Goal: Task Accomplishment & Management: Use online tool/utility

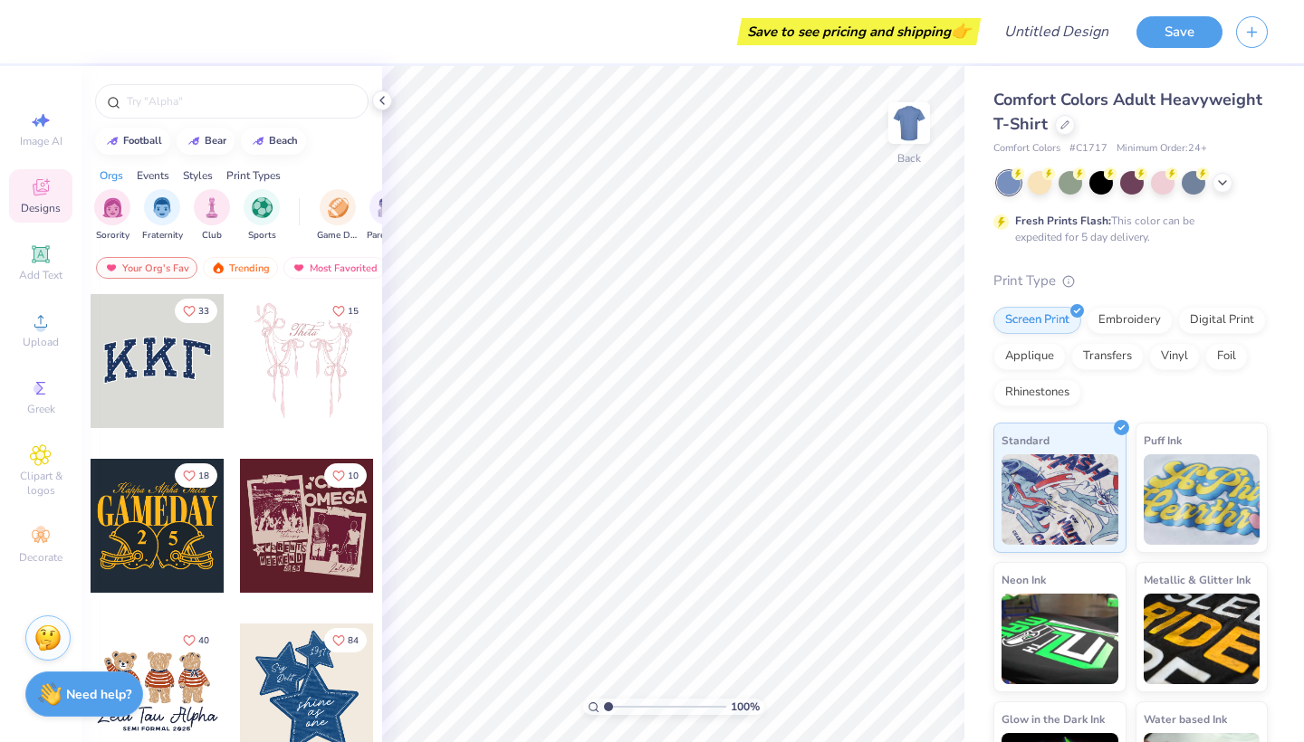
click at [201, 171] on div "Styles" at bounding box center [198, 176] width 30 height 16
click at [152, 200] on img "filter for Varsity" at bounding box center [162, 206] width 21 height 21
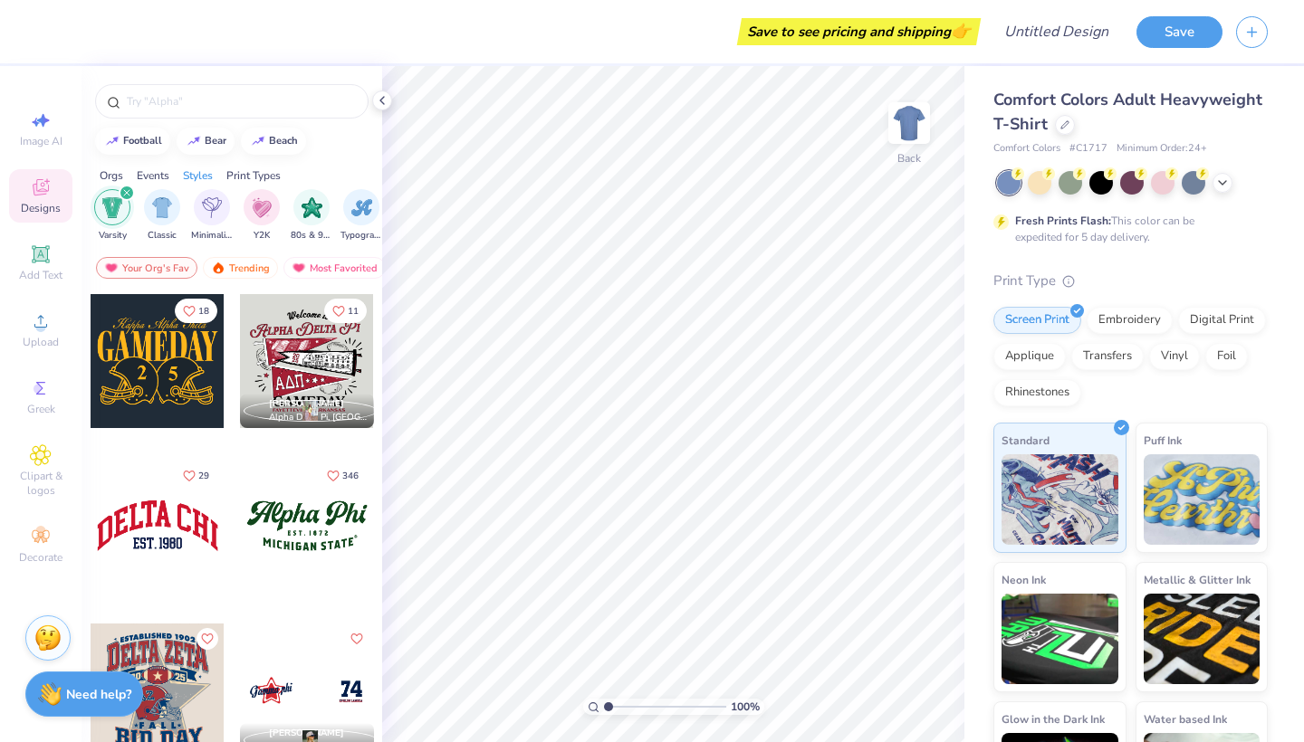
click at [251, 172] on div "Print Types" at bounding box center [253, 176] width 54 height 16
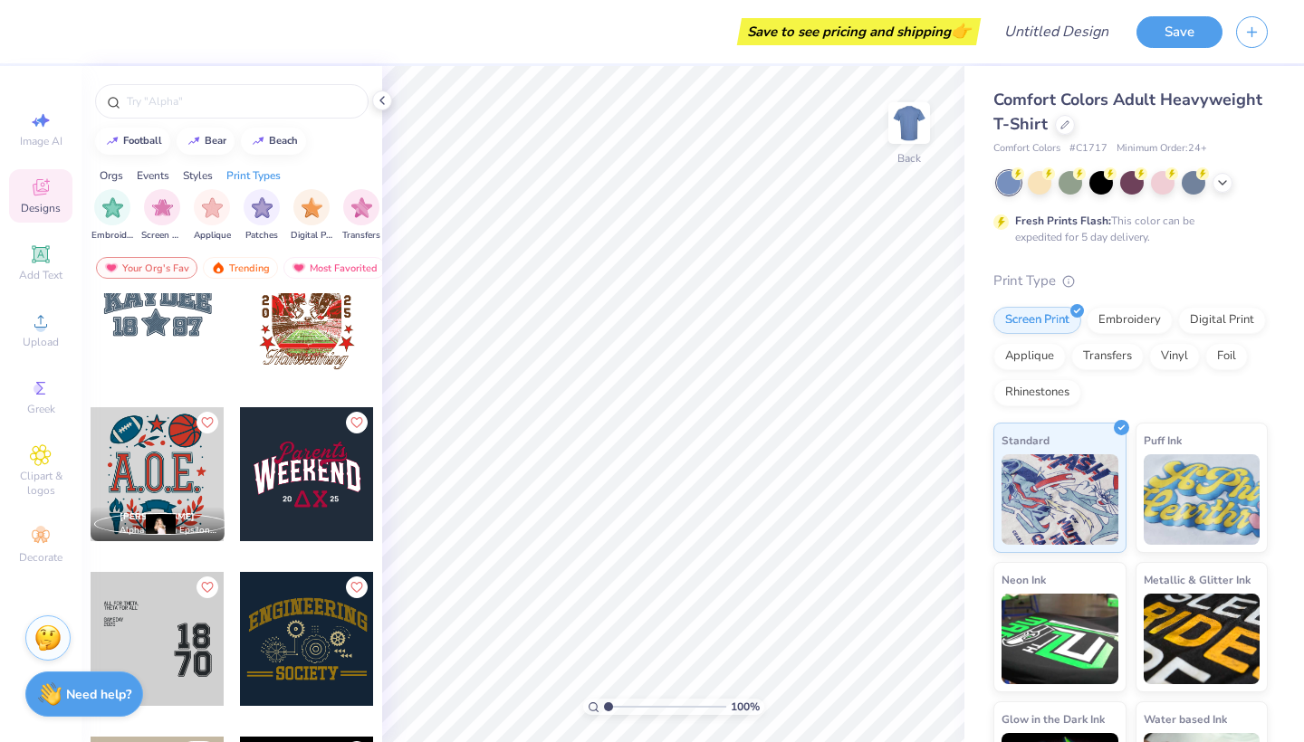
scroll to position [1202, 0]
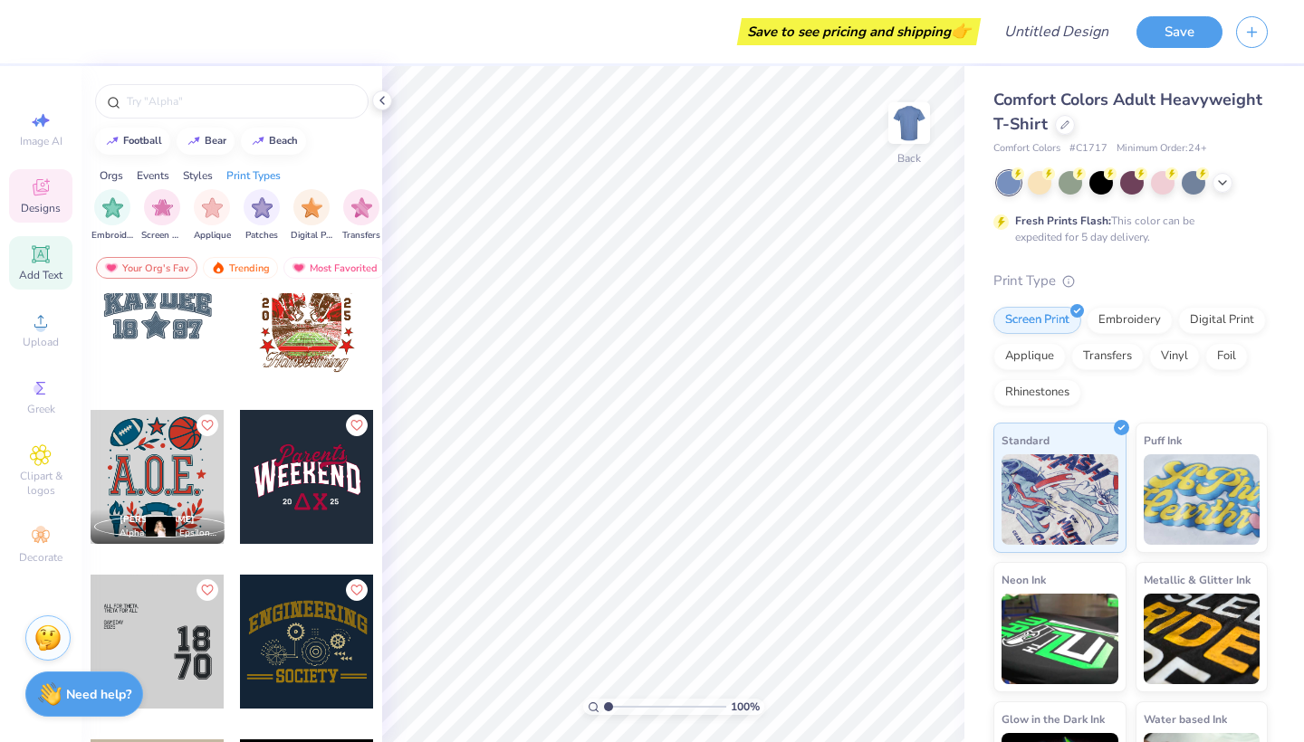
click at [42, 281] on span "Add Text" at bounding box center [40, 275] width 43 height 14
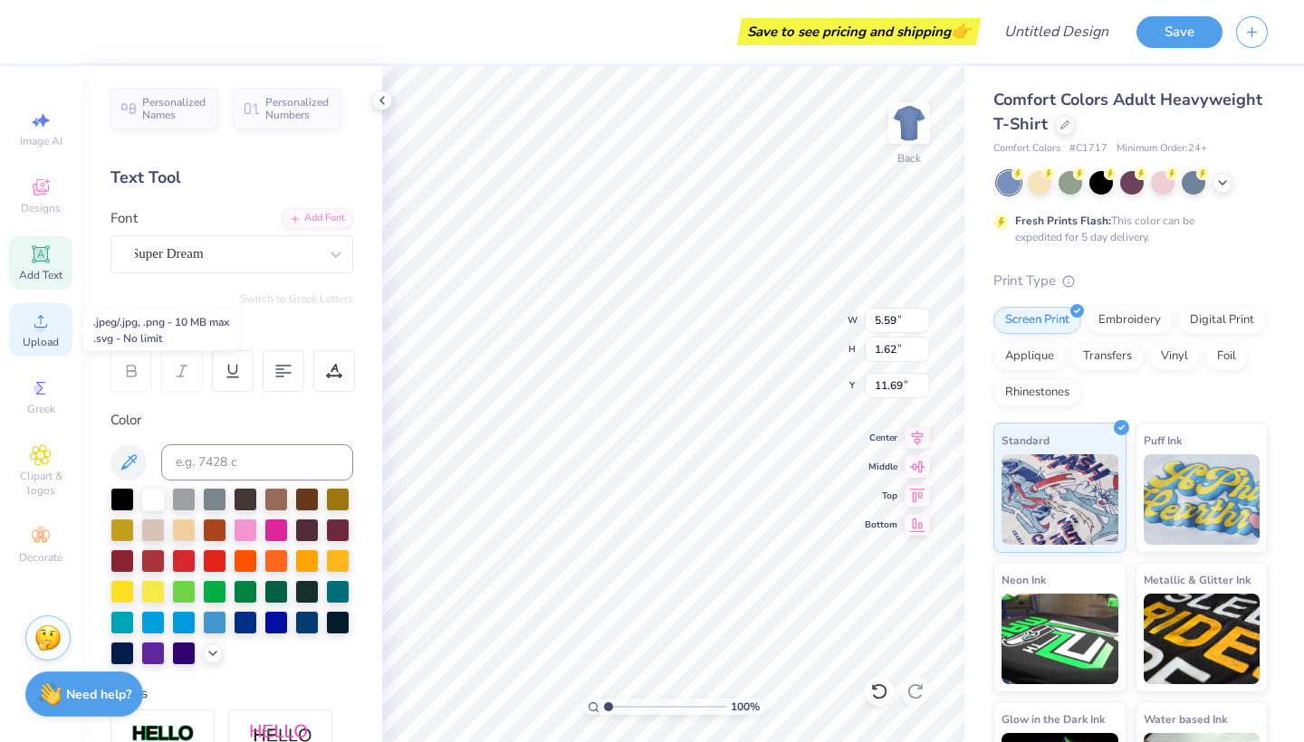
click at [45, 330] on icon at bounding box center [41, 322] width 22 height 22
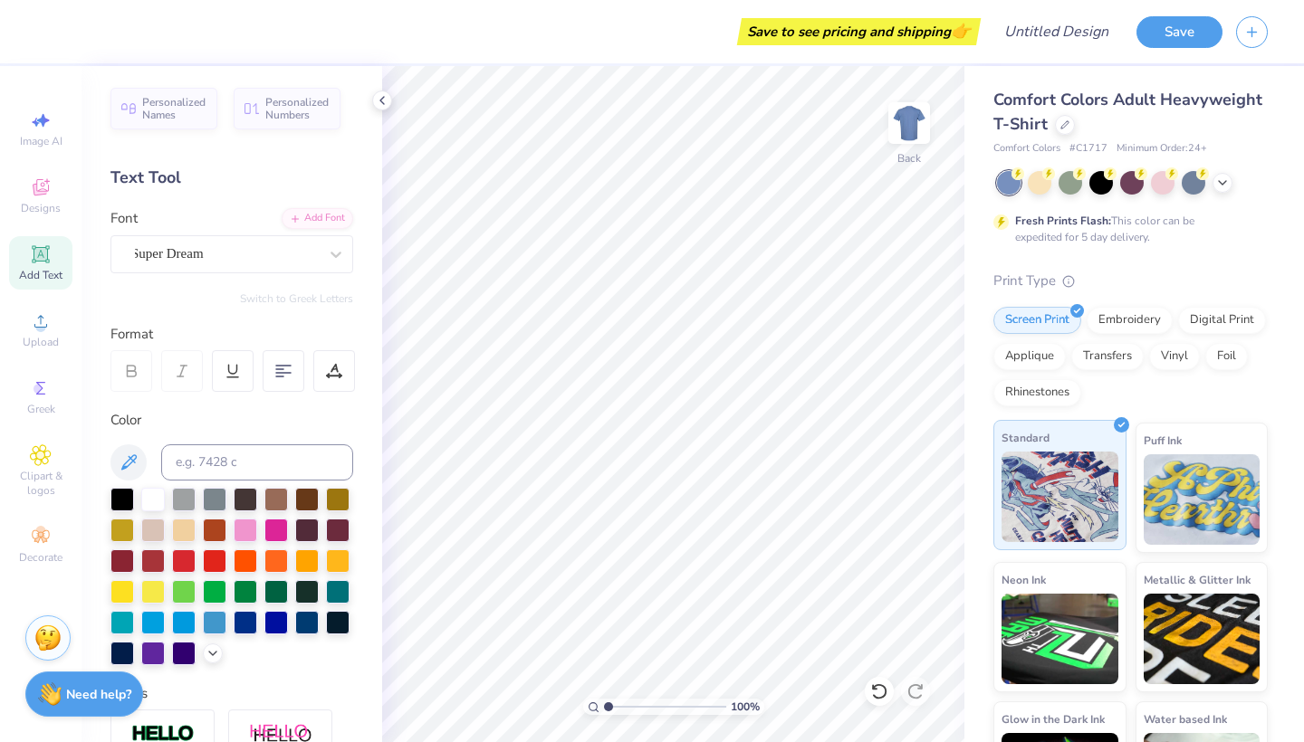
scroll to position [89, 0]
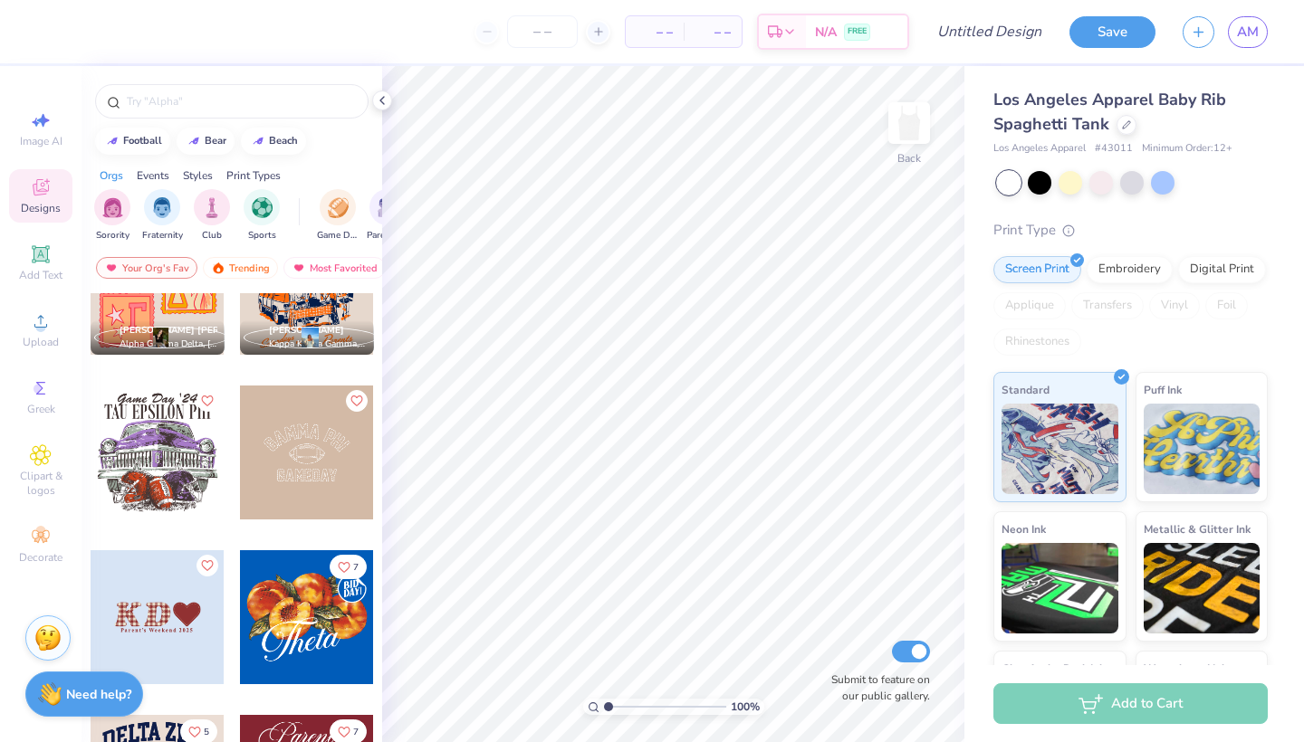
scroll to position [2164, 0]
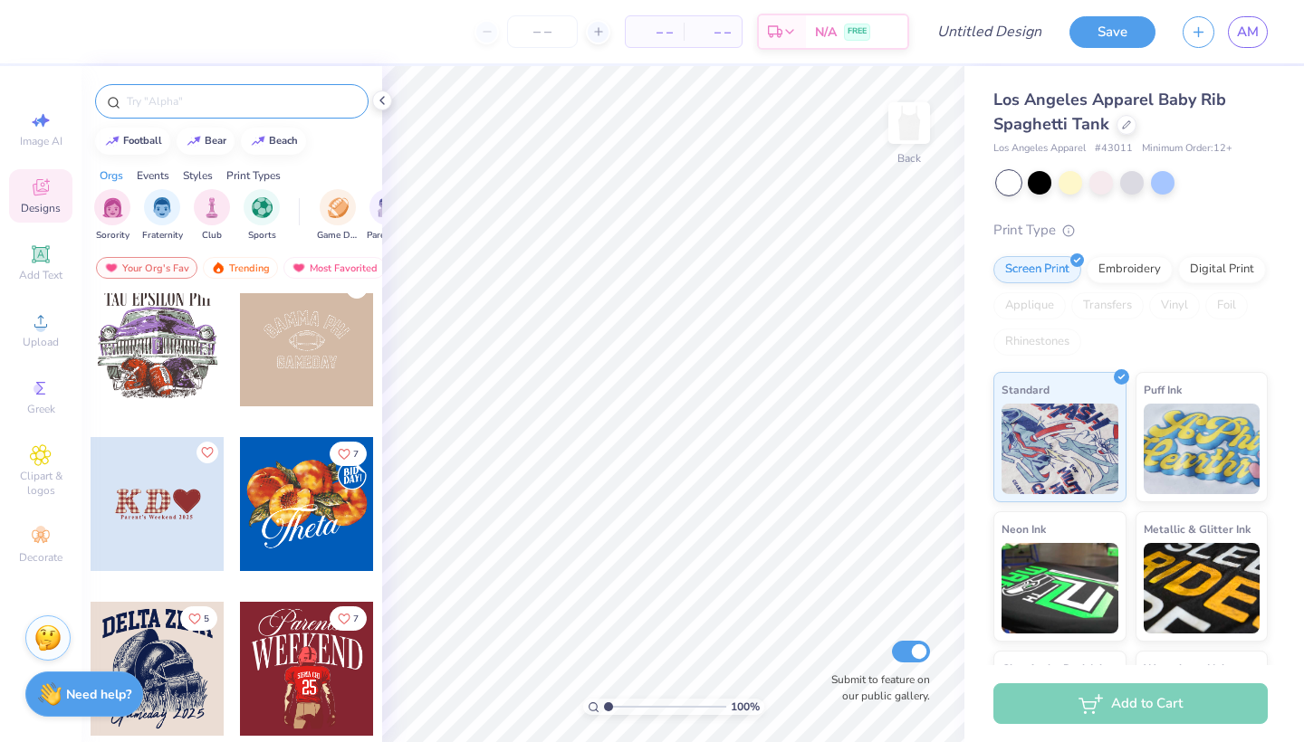
click at [168, 109] on input "text" at bounding box center [241, 101] width 232 height 18
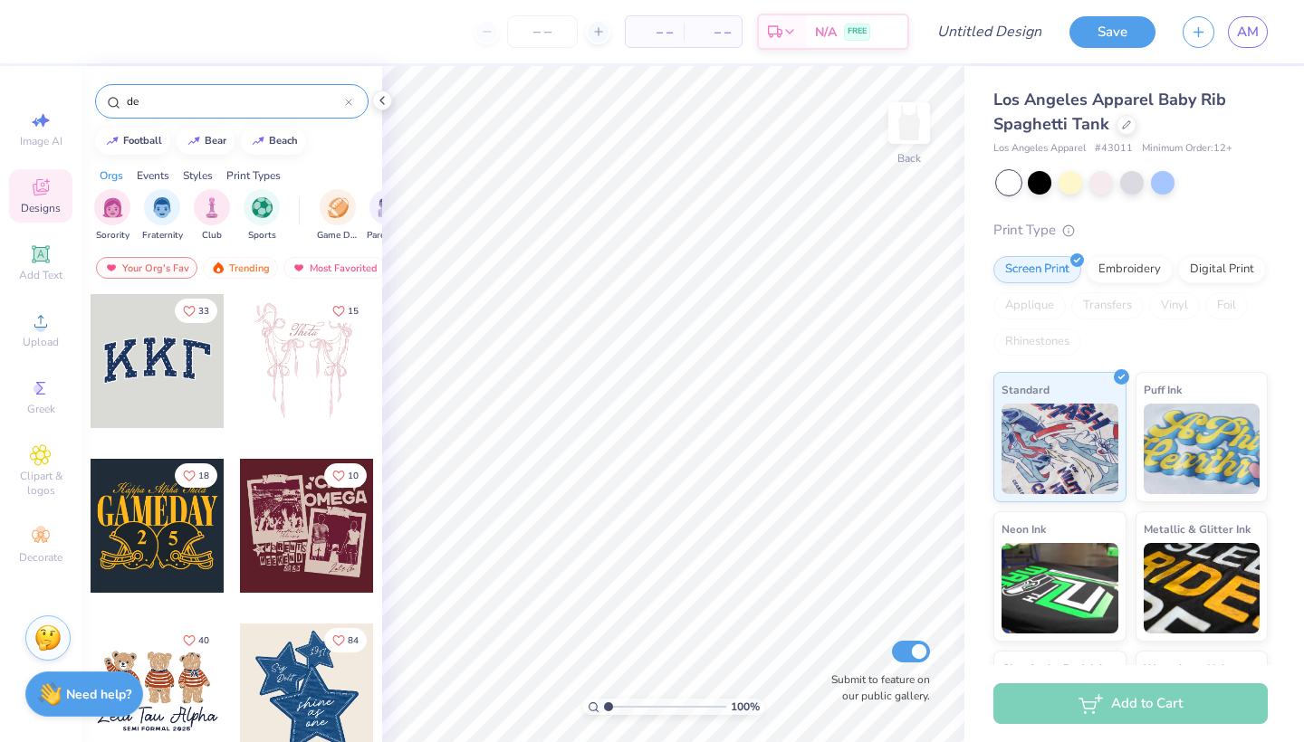
type input "d"
type input "anchorsplash"
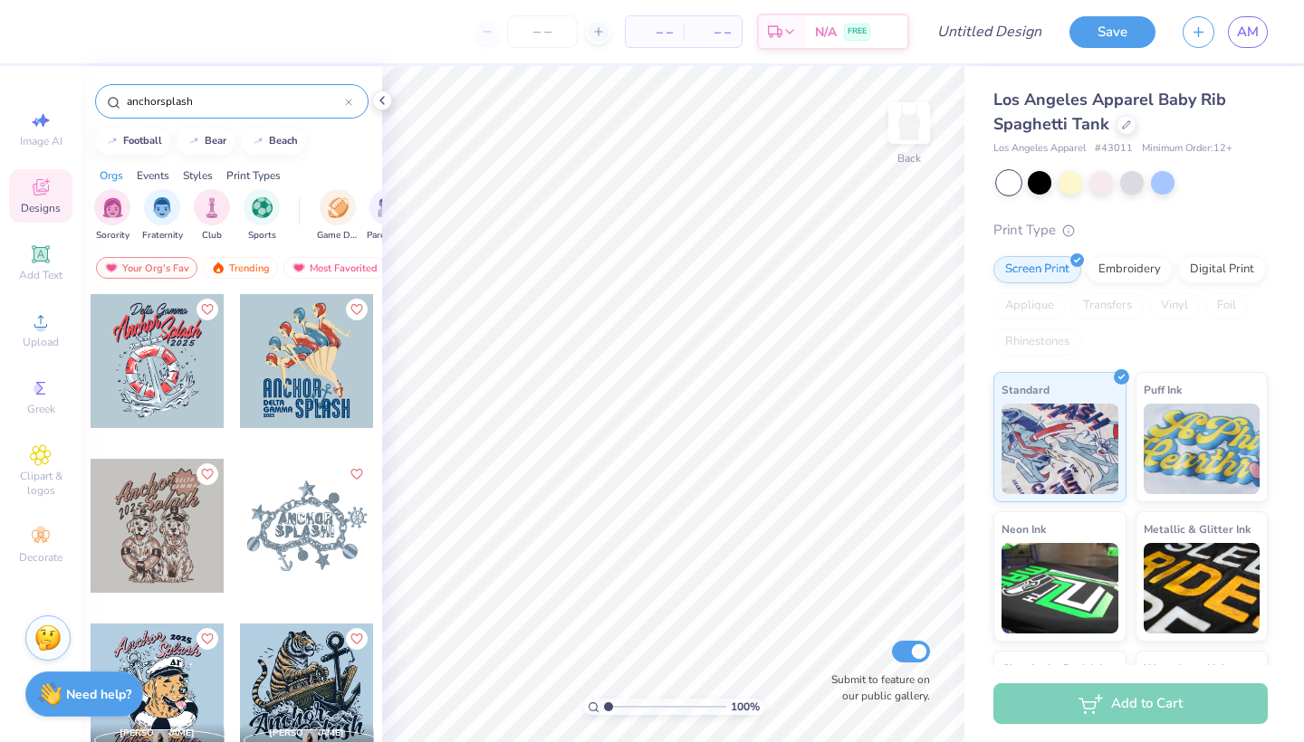
click at [298, 394] on div at bounding box center [307, 361] width 134 height 134
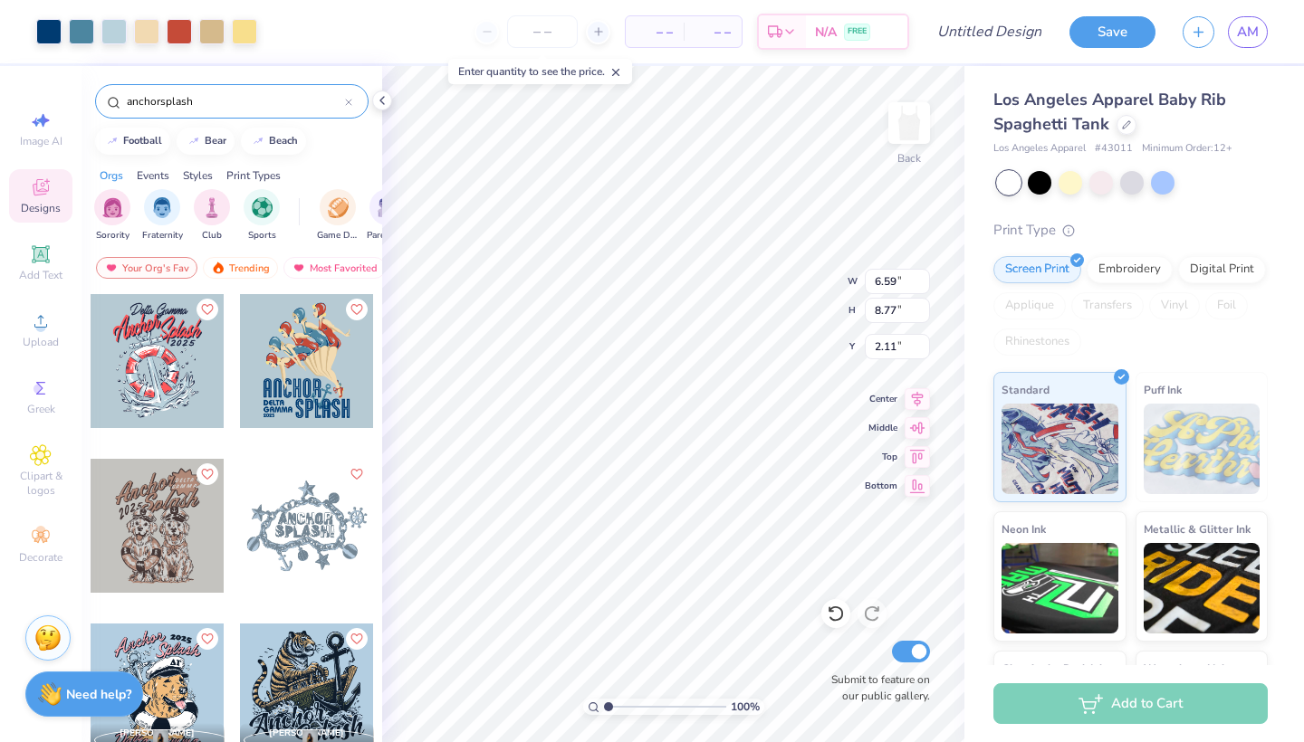
type input "1.19"
type input "4.88"
type input "6.49"
type input "2.87"
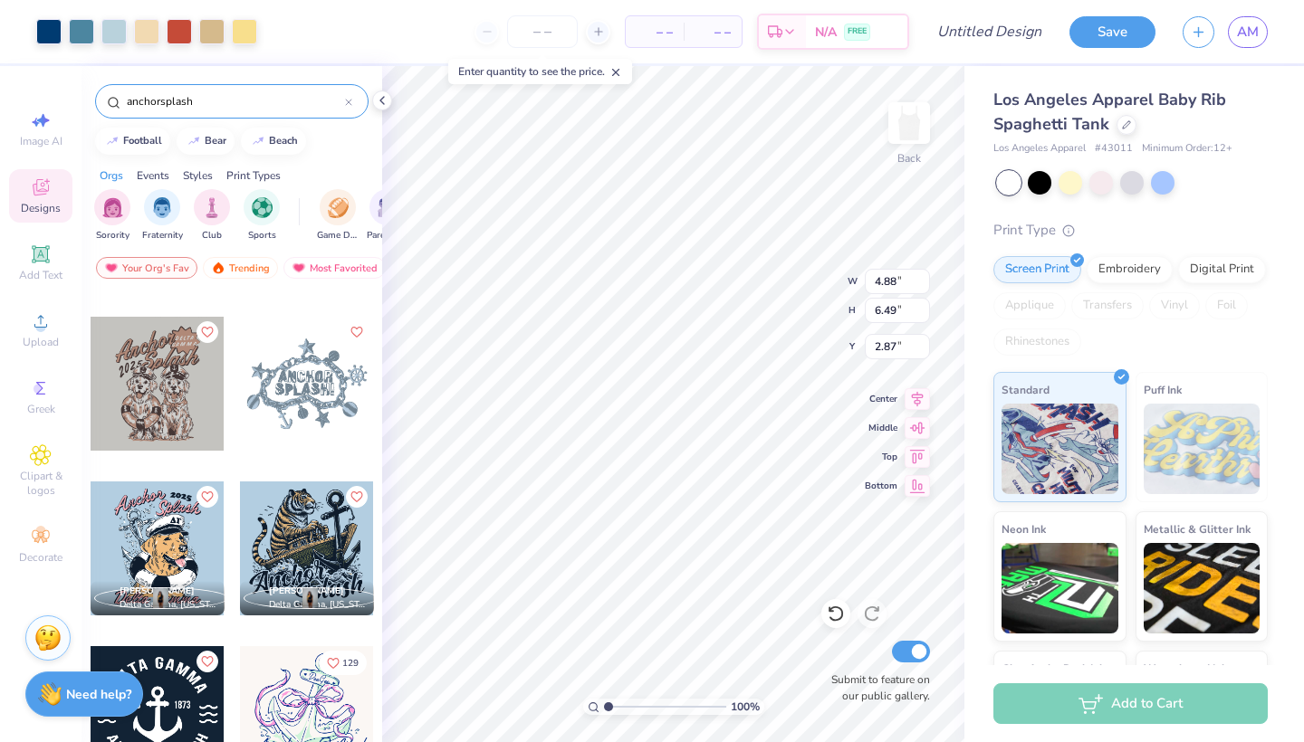
scroll to position [0, 0]
click at [311, 725] on div at bounding box center [307, 713] width 134 height 134
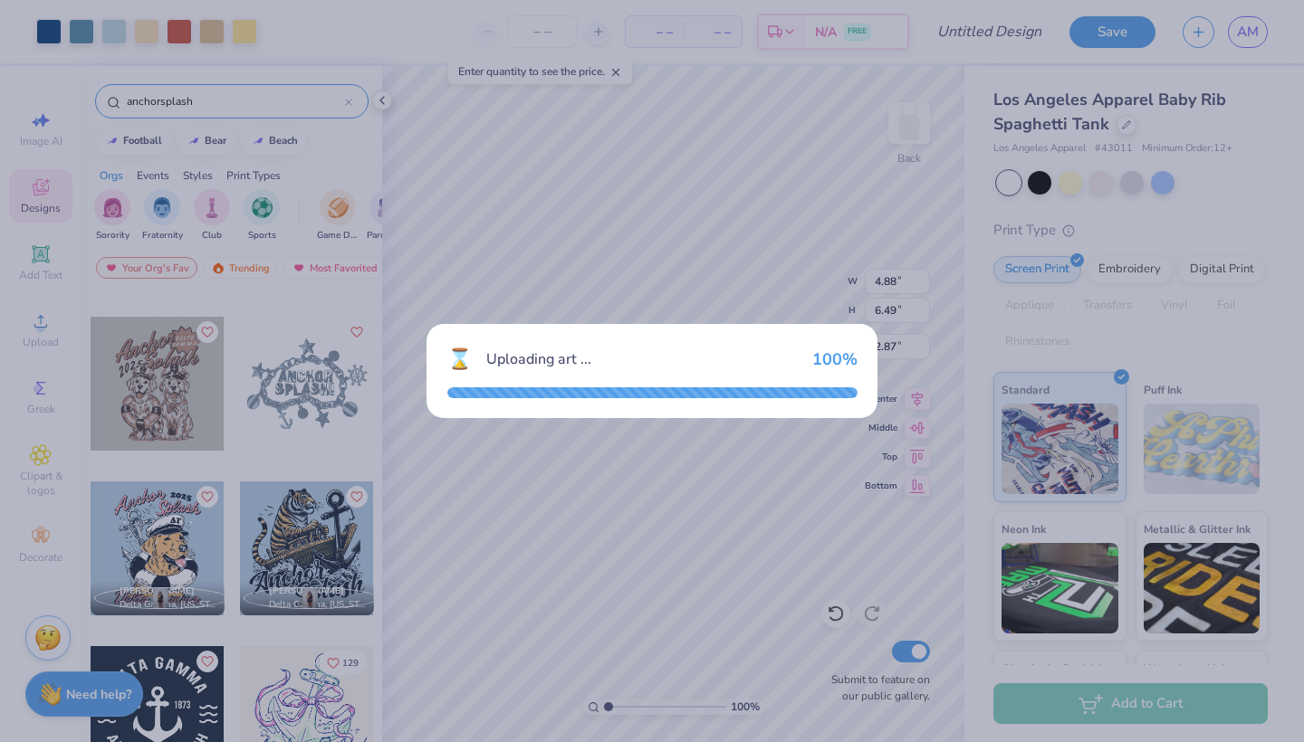
type input "6.61"
type input "6.63"
type input "3.18"
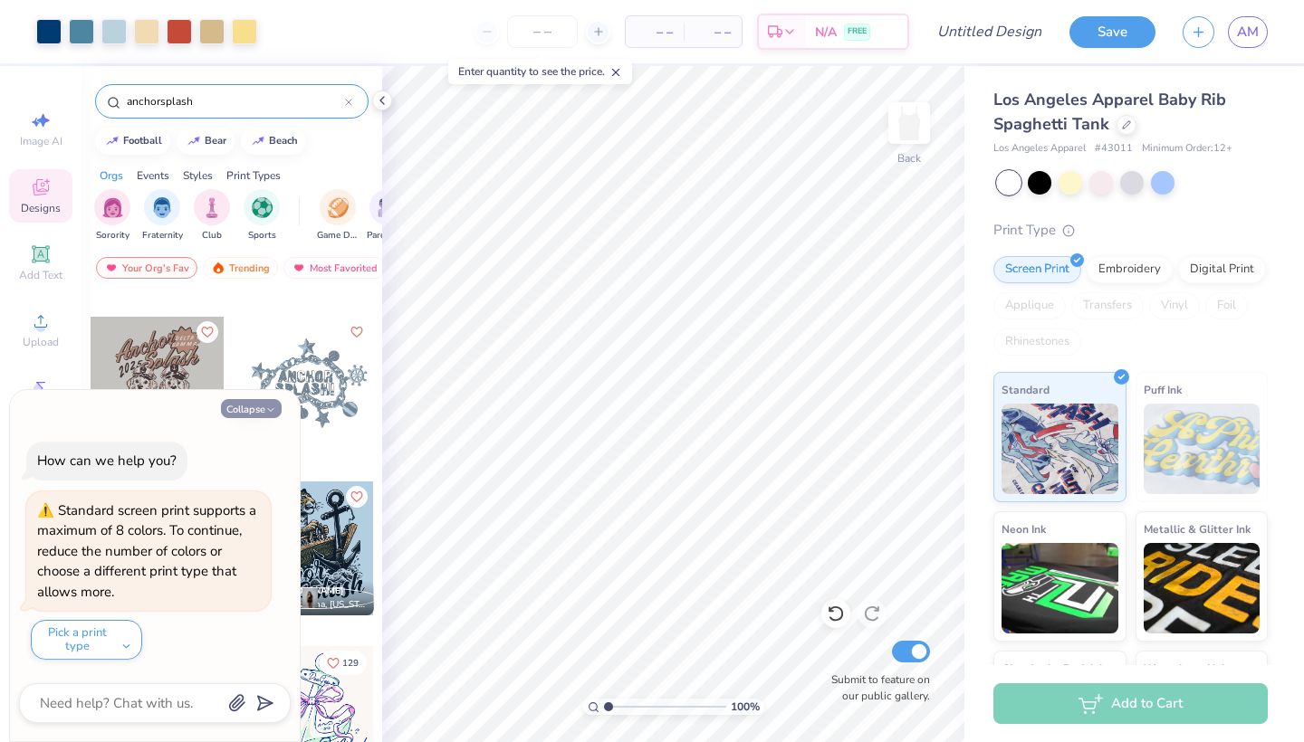
click at [268, 410] on icon "button" at bounding box center [270, 410] width 11 height 11
type textarea "x"
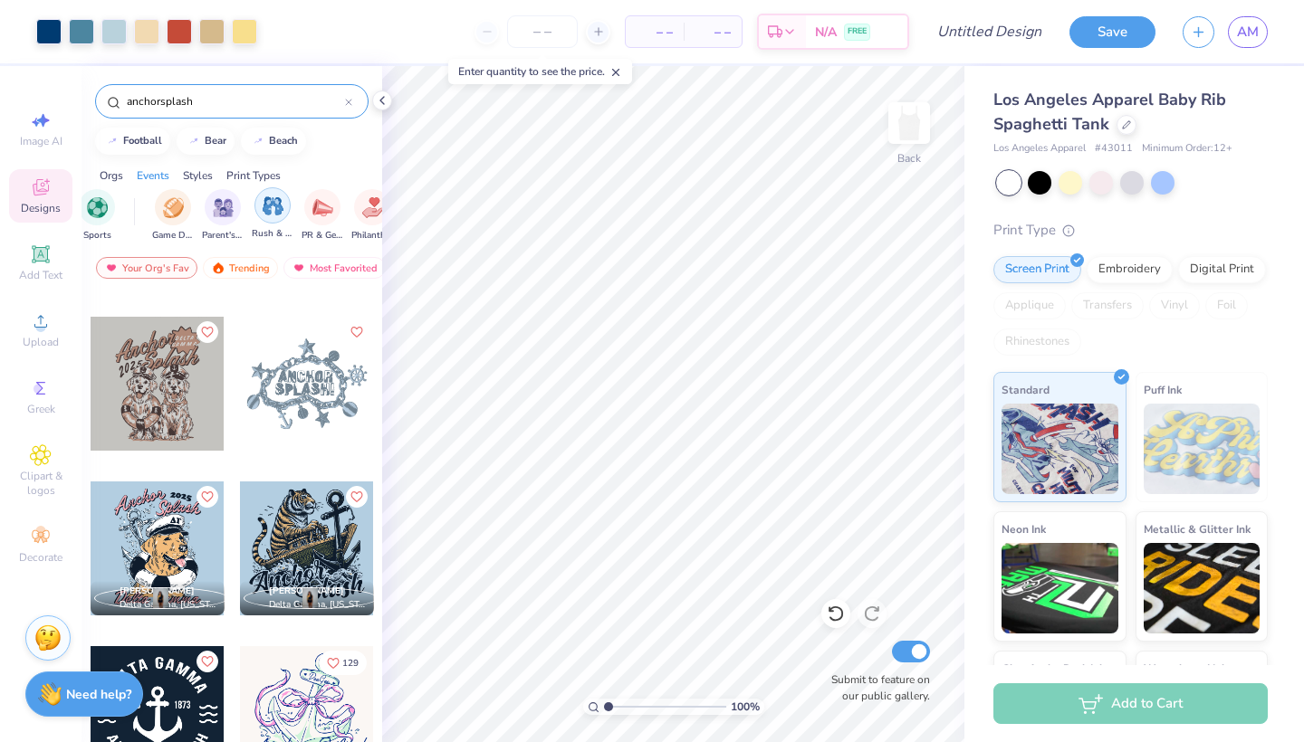
scroll to position [0, 217]
click at [330, 210] on img "filter for Philanthropy" at bounding box center [320, 206] width 21 height 21
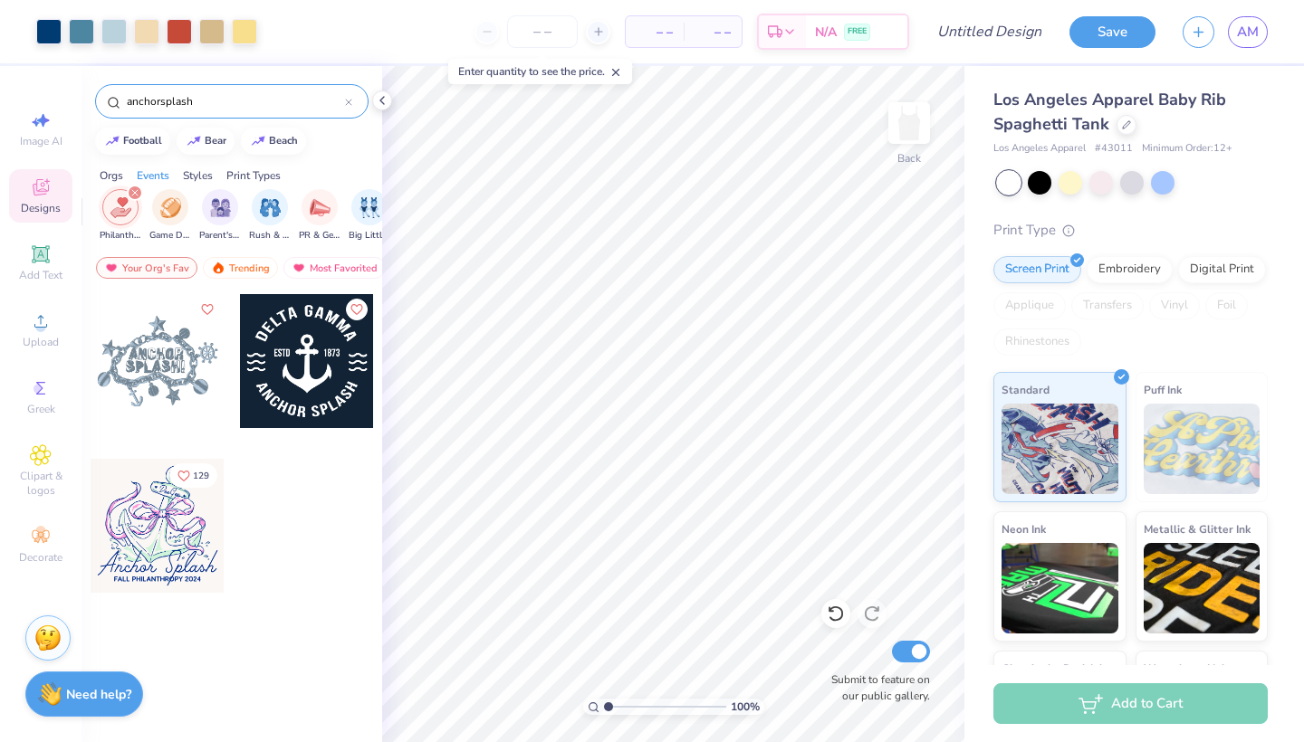
click at [330, 210] on img "filter for PR & General" at bounding box center [320, 207] width 21 height 21
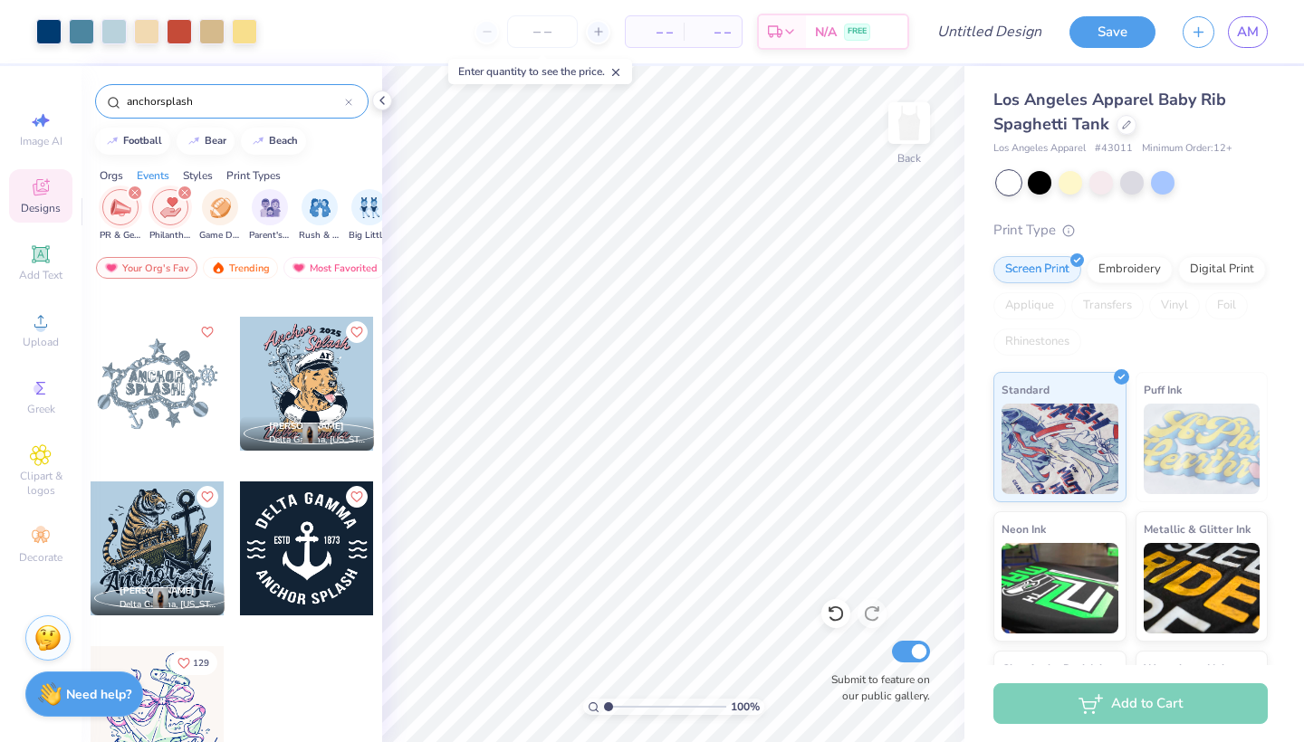
scroll to position [142, 0]
drag, startPoint x: 206, startPoint y: 97, endPoint x: 101, endPoint y: 99, distance: 105.0
click at [106, 99] on div "anchorsplash" at bounding box center [231, 101] width 273 height 34
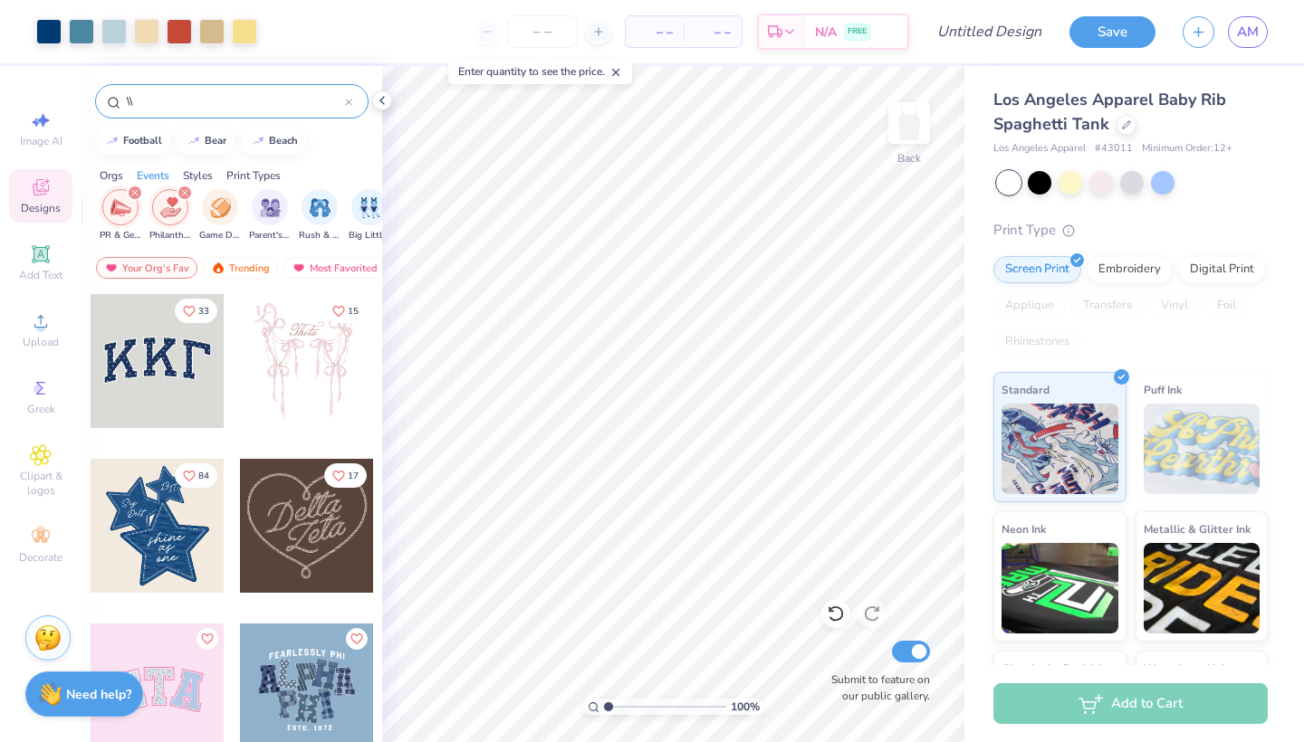
type input "\"
type input "dg"
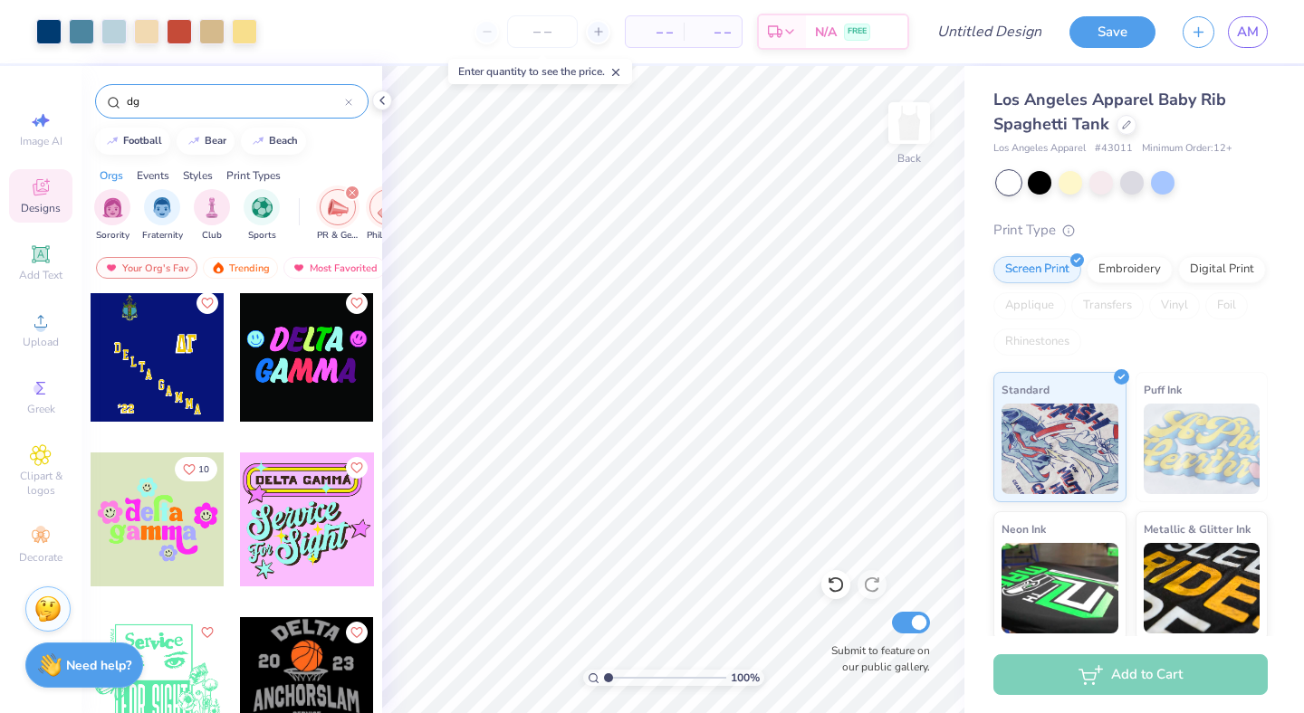
scroll to position [6598, 0]
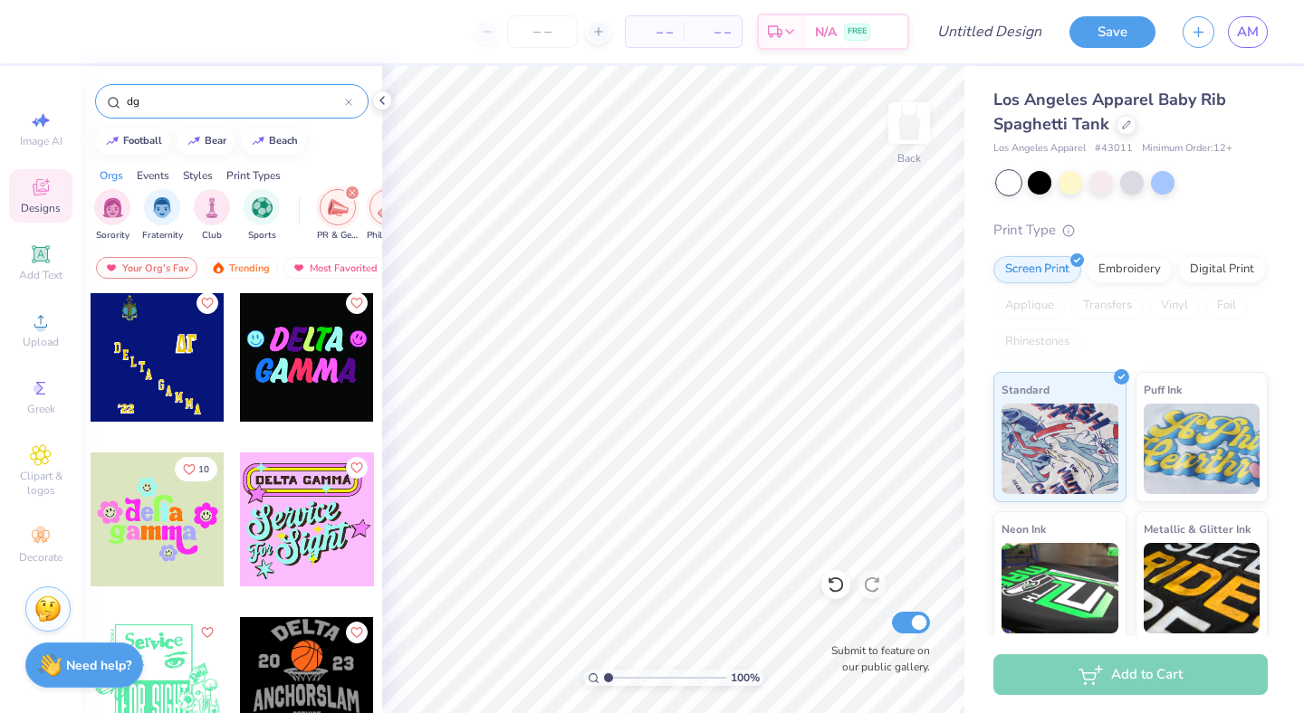
drag, startPoint x: 240, startPoint y: 7, endPoint x: 5, endPoint y: -18, distance: 235.9
click at [5, 0] on html "– – Per Item – – Total Est. Delivery N/A FREE Design Title Save AM Image AI Des…" at bounding box center [652, 356] width 1304 height 713
type textarea "x"
